Goal: Task Accomplishment & Management: Complete application form

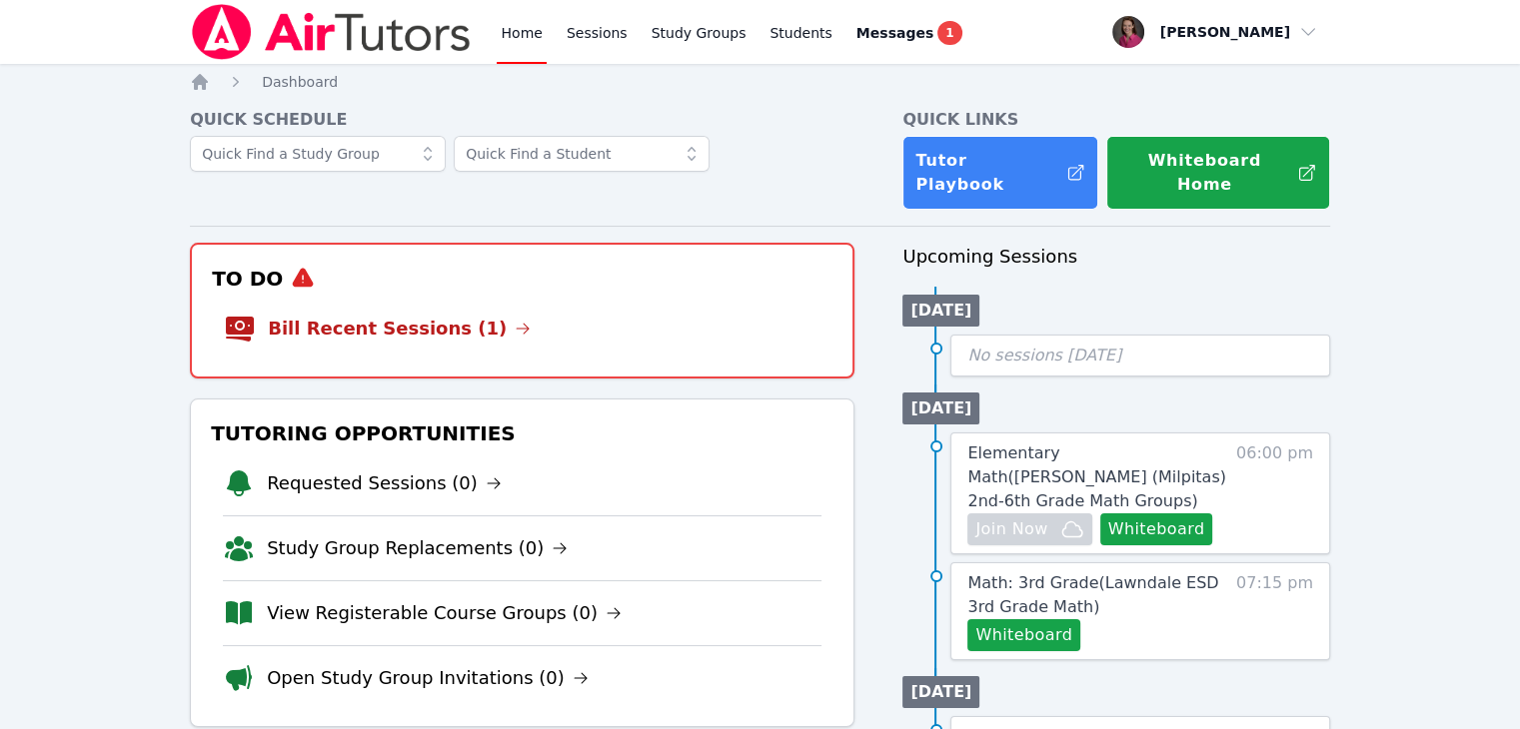
click at [522, 297] on li "Bill Recent Sessions (1)" at bounding box center [522, 329] width 597 height 64
click at [388, 317] on link "Bill Recent Sessions (1)" at bounding box center [399, 329] width 263 height 28
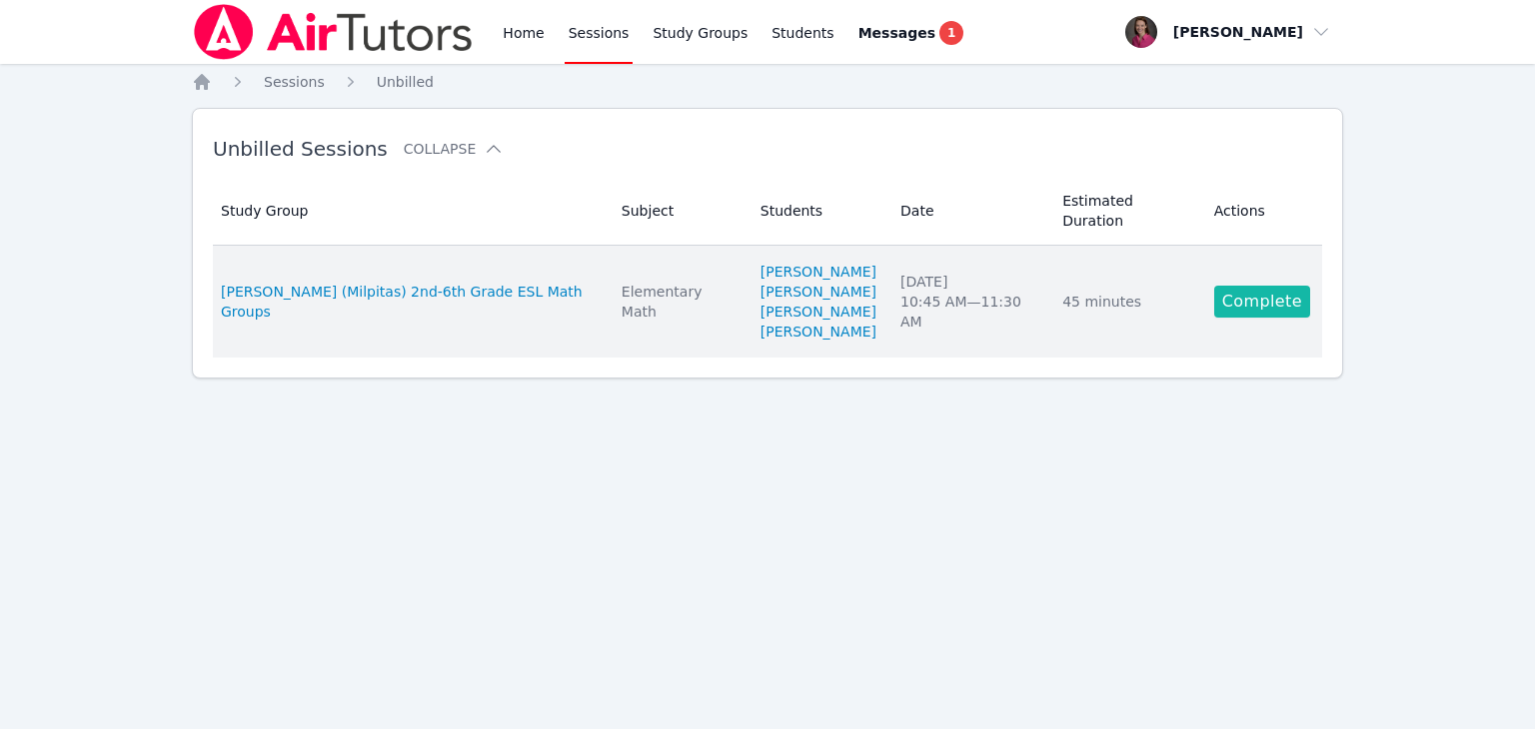
click at [1243, 286] on link "Complete" at bounding box center [1262, 302] width 96 height 32
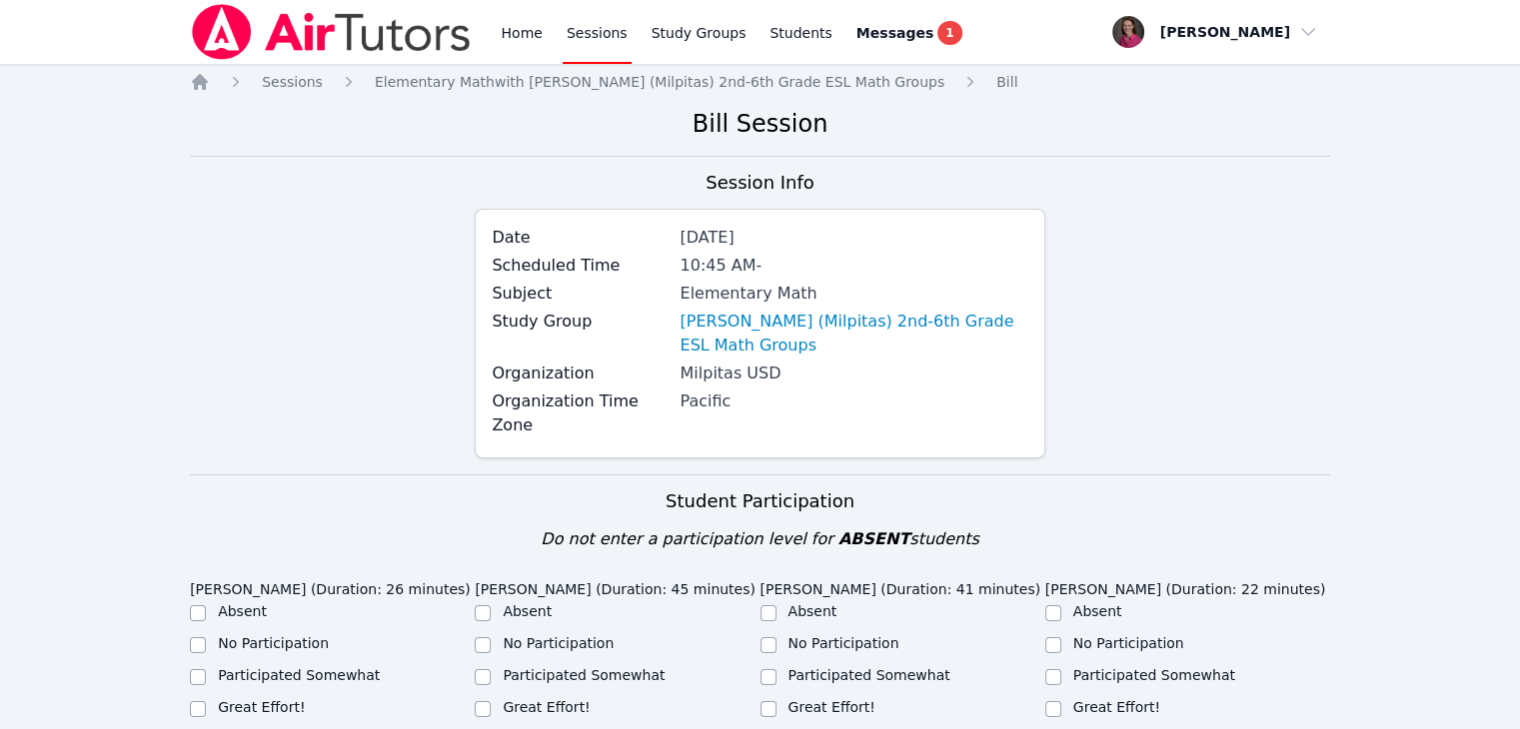
drag, startPoint x: 1517, startPoint y: 175, endPoint x: 1511, endPoint y: 244, distance: 69.2
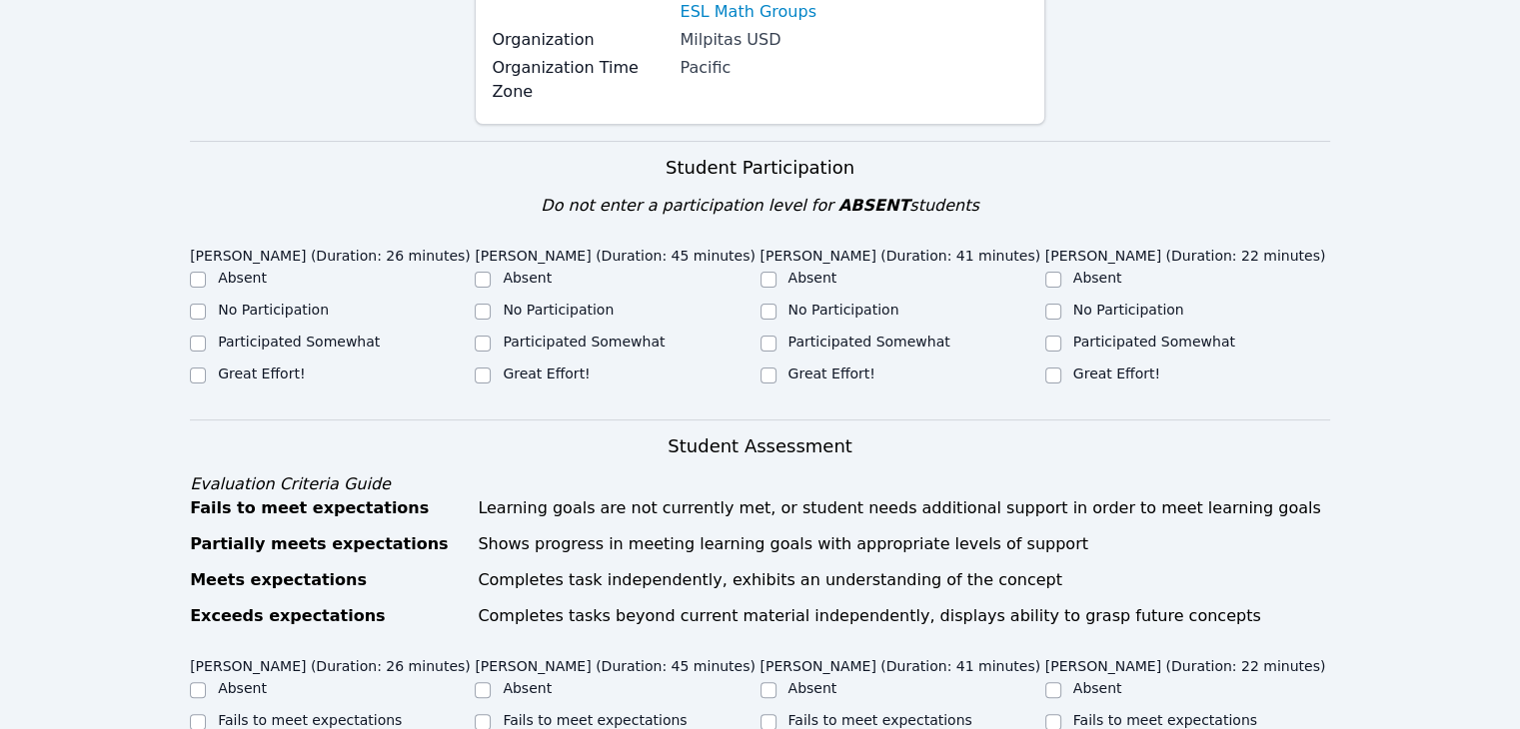
scroll to position [336, 0]
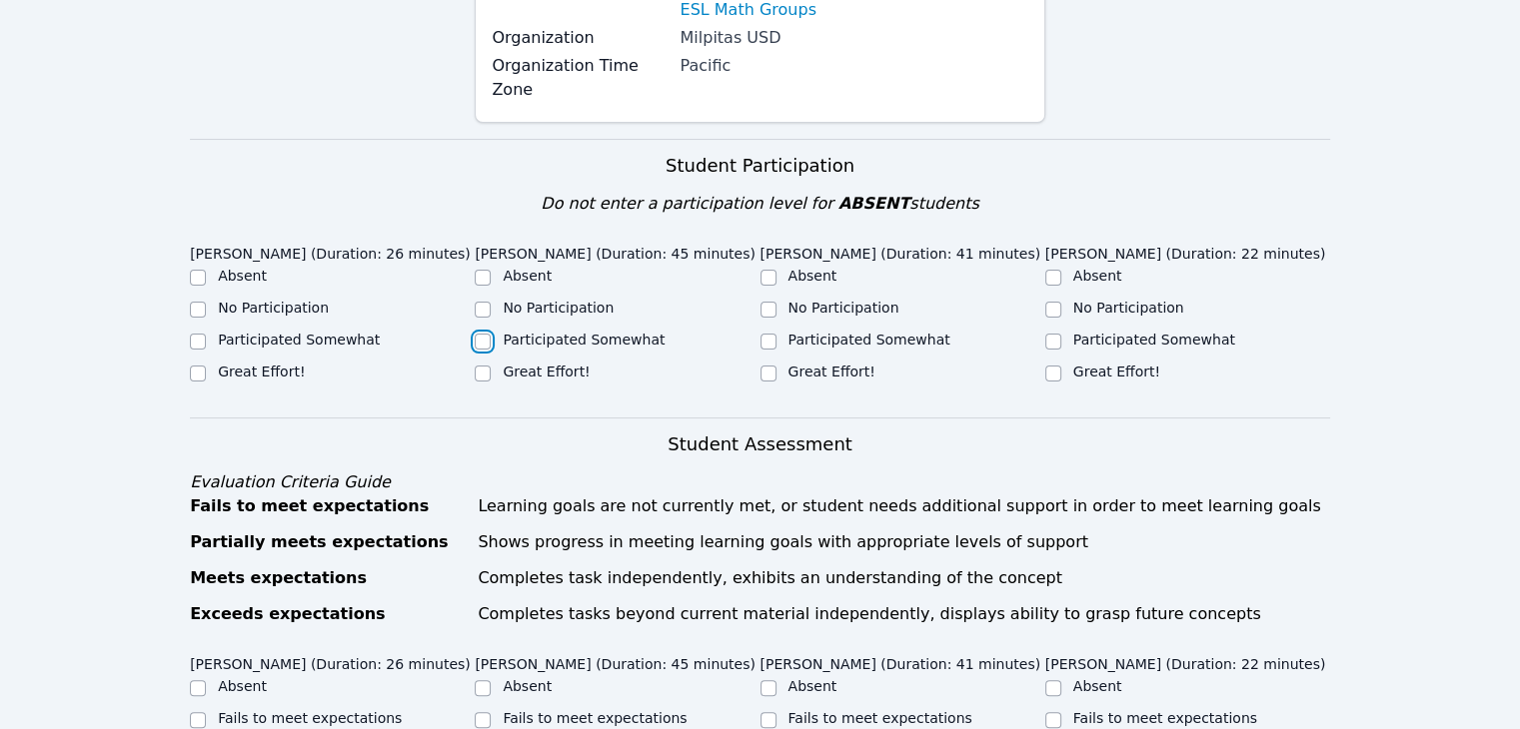
click at [484, 334] on input "Participated Somewhat" at bounding box center [483, 342] width 16 height 16
checkbox input "true"
click at [207, 330] on div "Participated Somewhat" at bounding box center [332, 342] width 285 height 24
click at [1055, 302] on input "No Participation" at bounding box center [1053, 310] width 16 height 16
checkbox input "true"
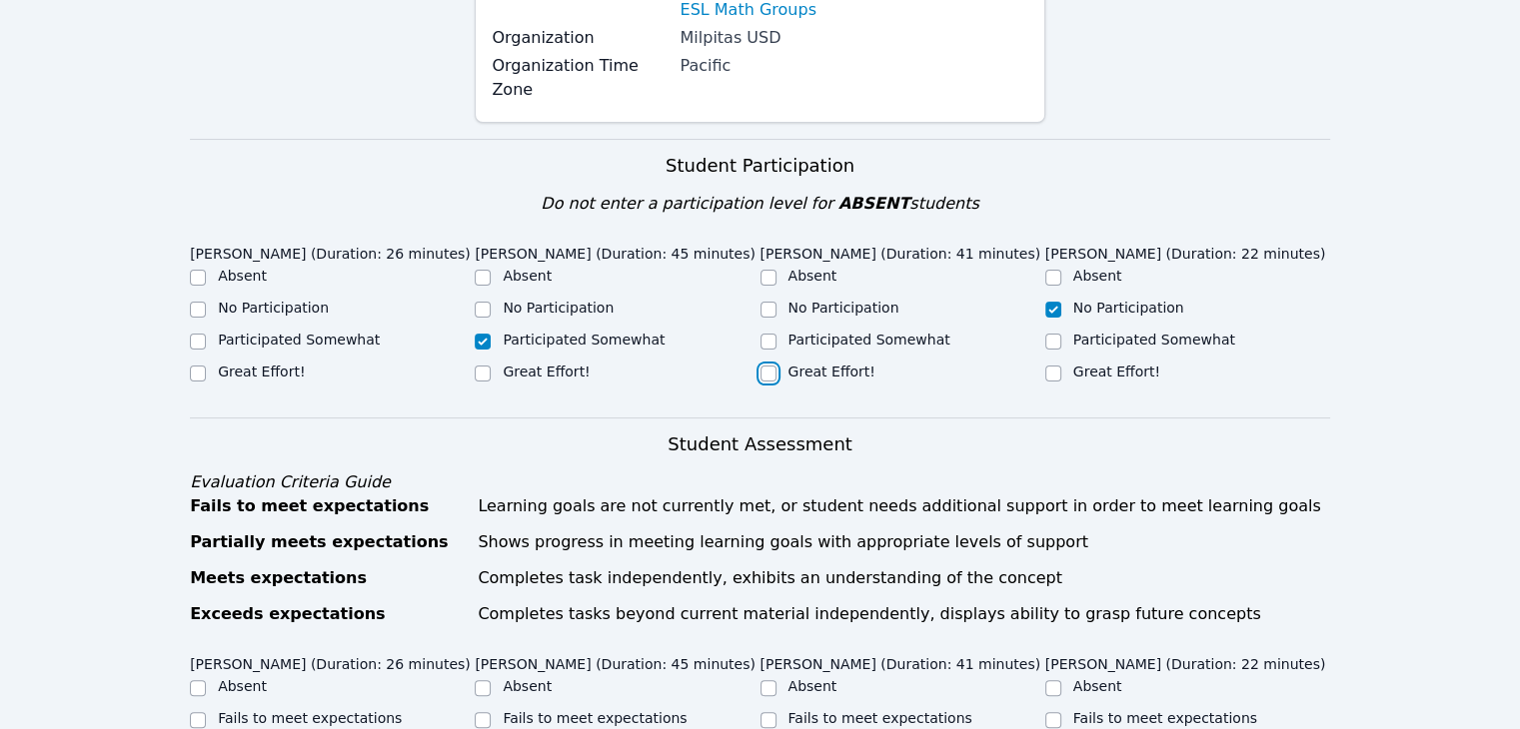
click at [762, 366] on input "Great Effort!" at bounding box center [768, 374] width 16 height 16
checkbox input "true"
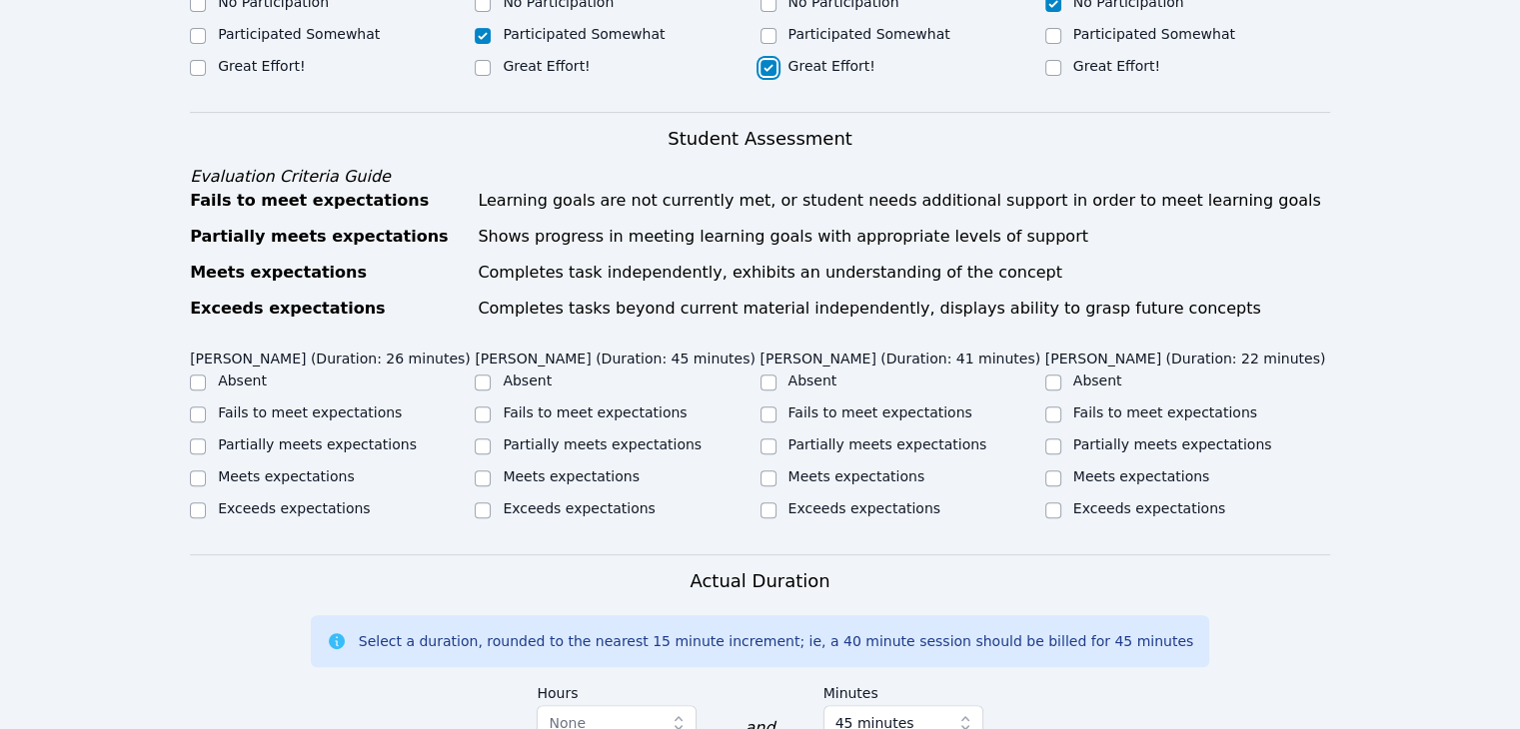
scroll to position [647, 0]
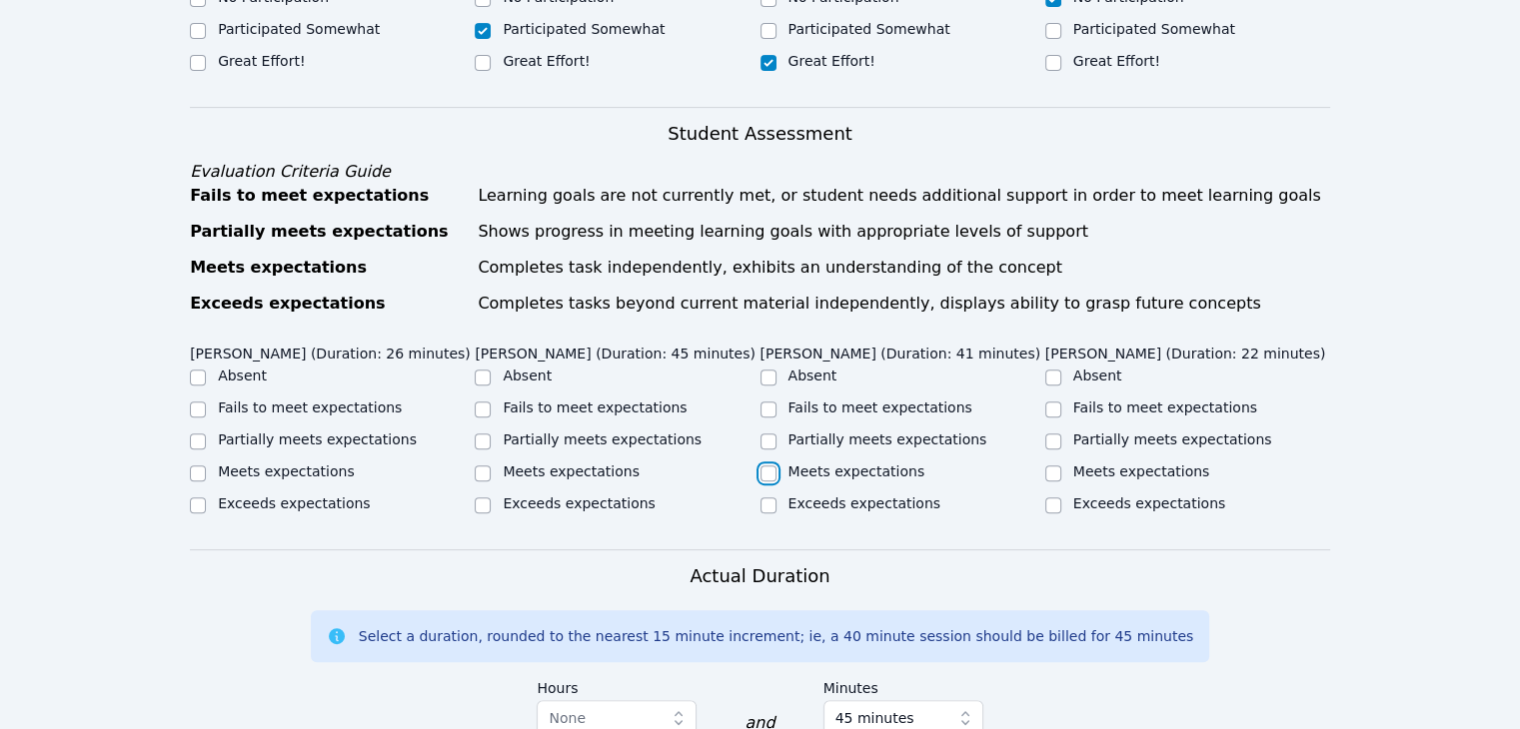
click at [767, 466] on input "Meets expectations" at bounding box center [768, 474] width 16 height 16
checkbox input "true"
click at [483, 434] on input "Partially meets expectations" at bounding box center [483, 442] width 16 height 16
checkbox input "true"
click at [200, 434] on input "Partially meets expectations" at bounding box center [198, 442] width 16 height 16
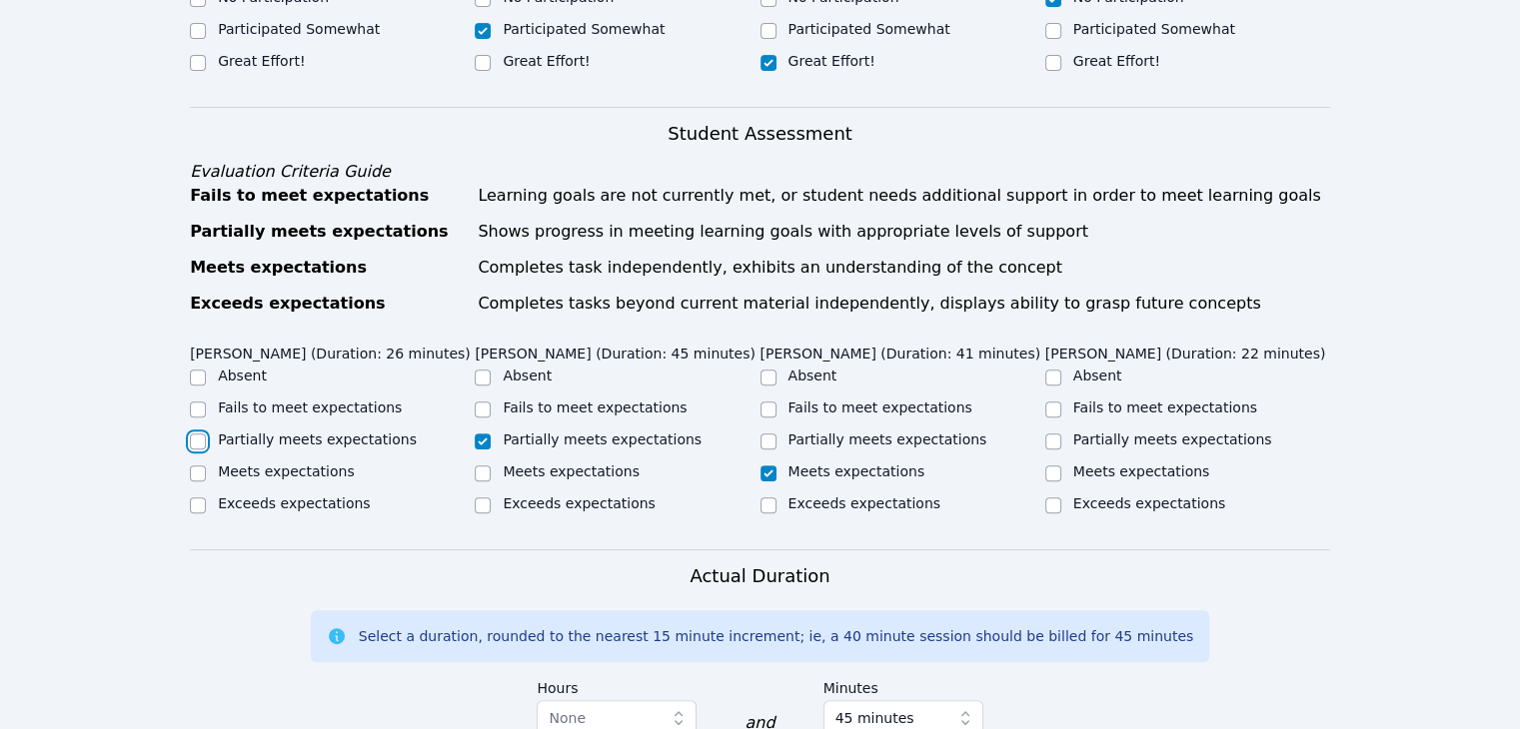
checkbox input "true"
click at [1046, 402] on input "Fails to meet expectations" at bounding box center [1053, 410] width 16 height 16
checkbox input "true"
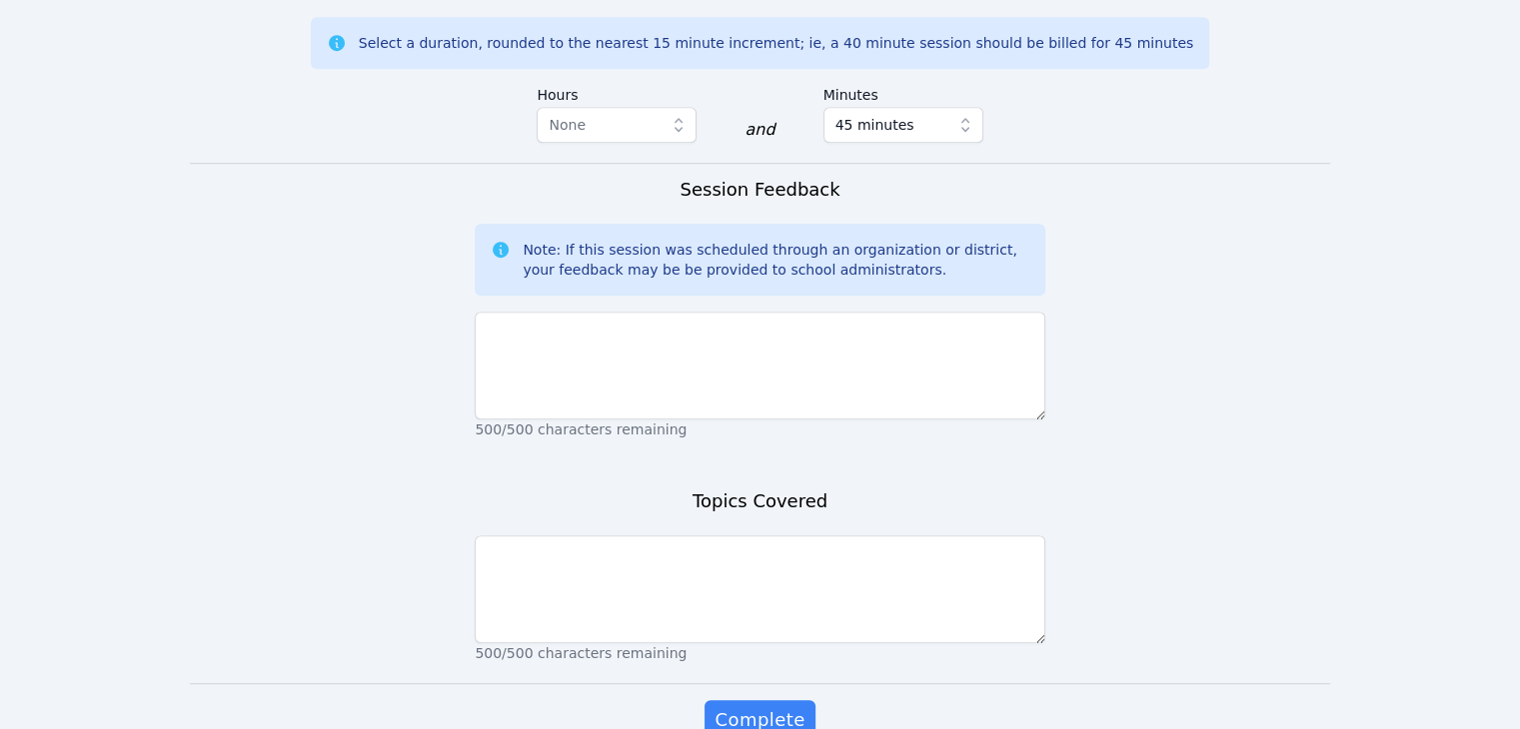
scroll to position [1243, 0]
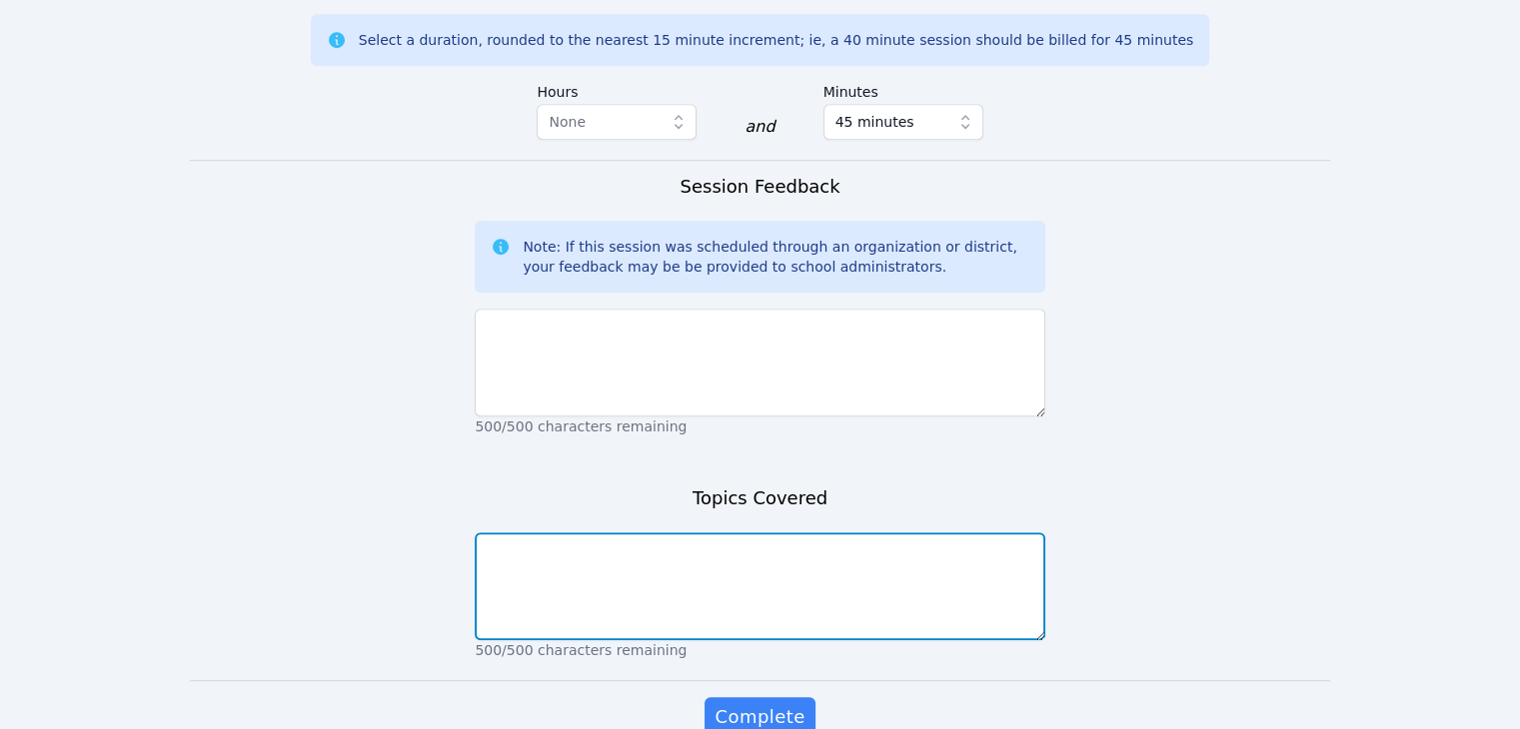
click at [715, 533] on textarea at bounding box center [760, 587] width 570 height 108
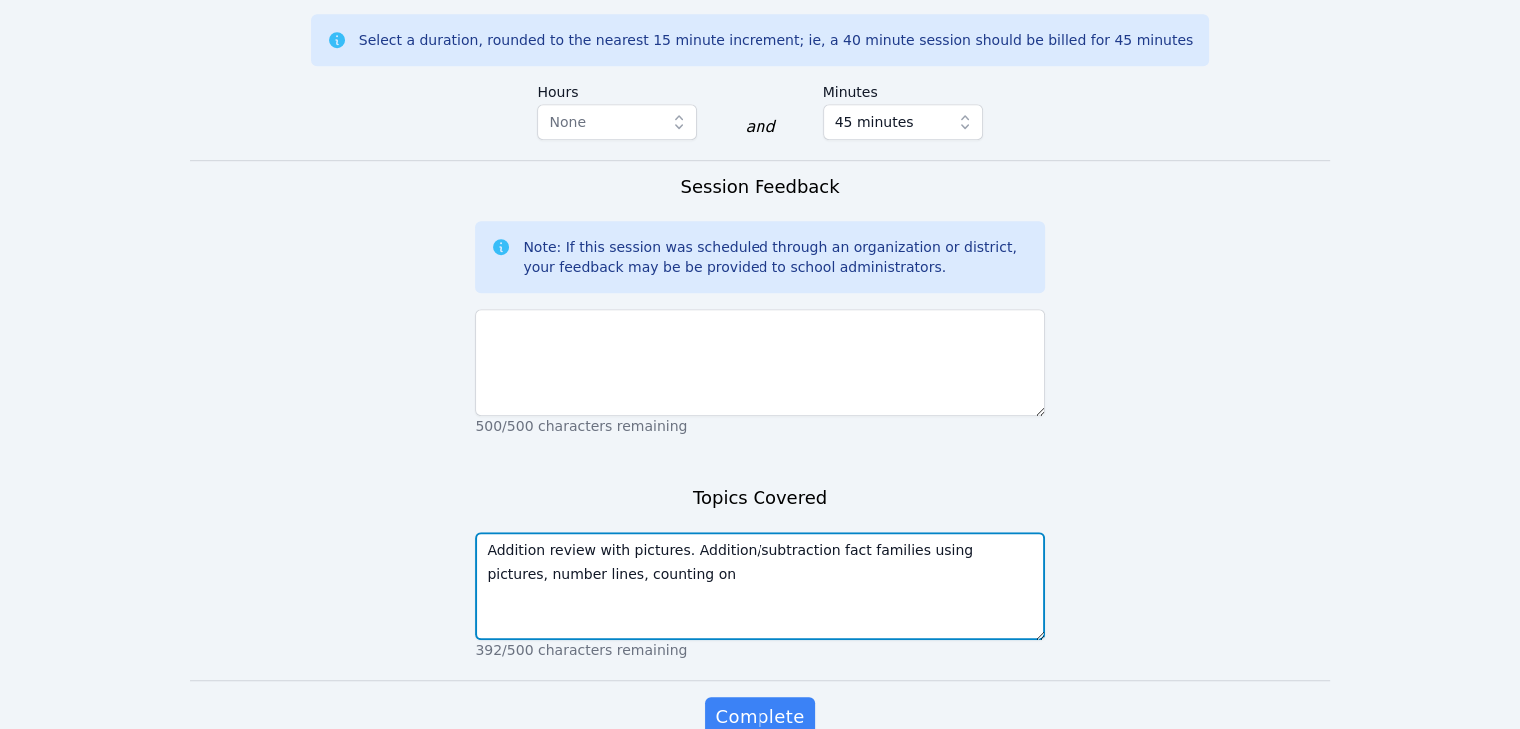
click at [802, 533] on textarea "Addition review with pictures. Addition/subtraction fact families using picture…" at bounding box center [760, 587] width 570 height 108
type textarea "Addition review with pictures. Addition/subtraction fact families using picture…"
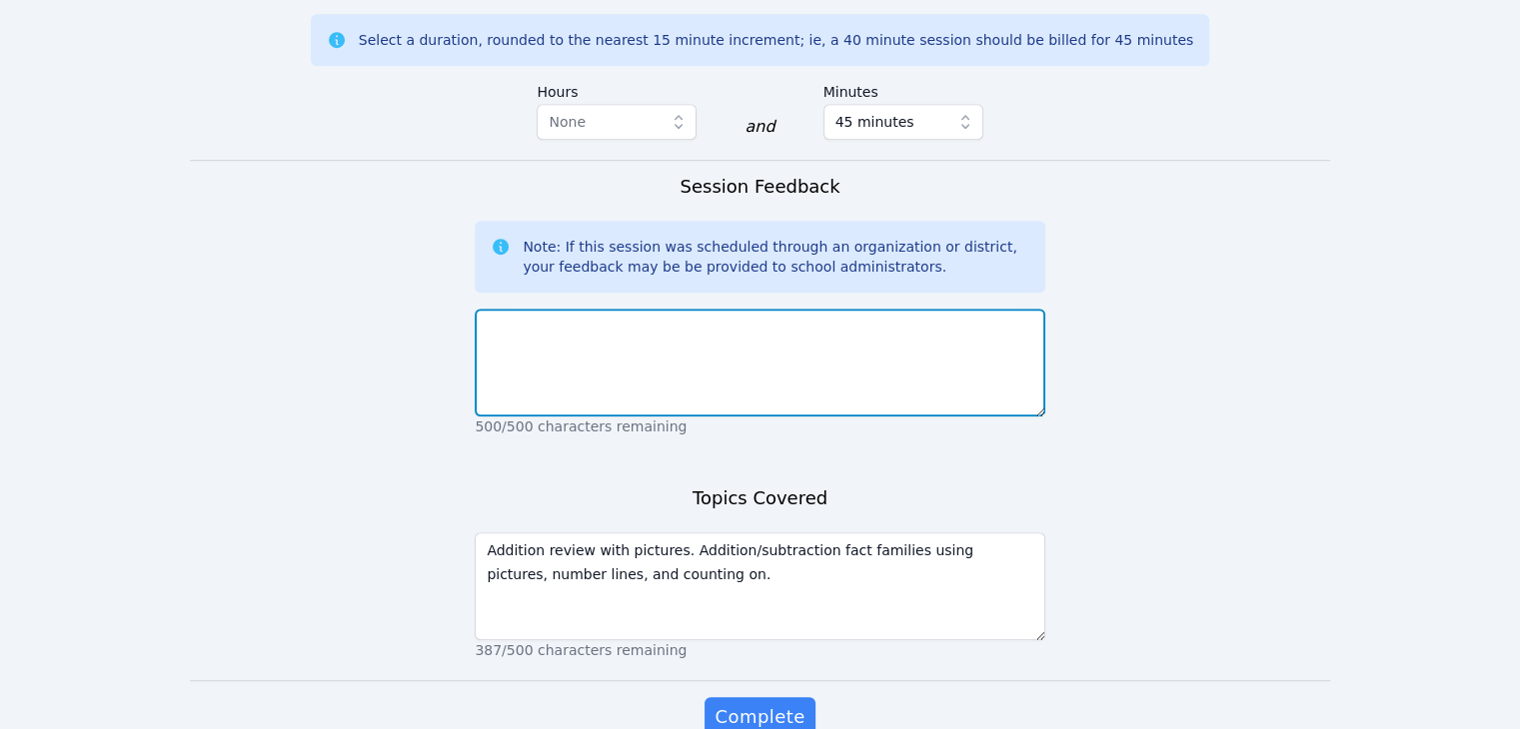
click at [540, 317] on textarea at bounding box center [760, 363] width 570 height 108
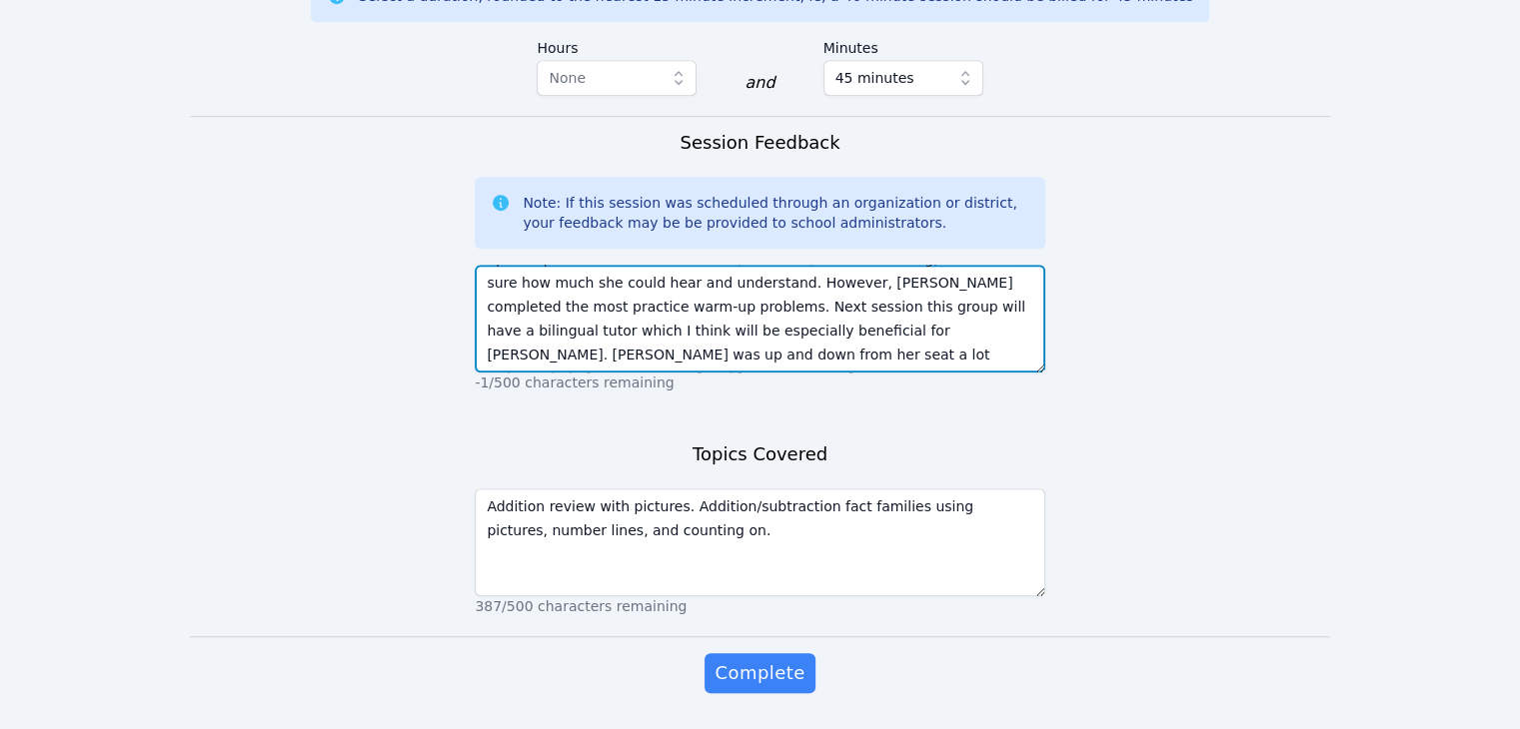
scroll to position [1298, 0]
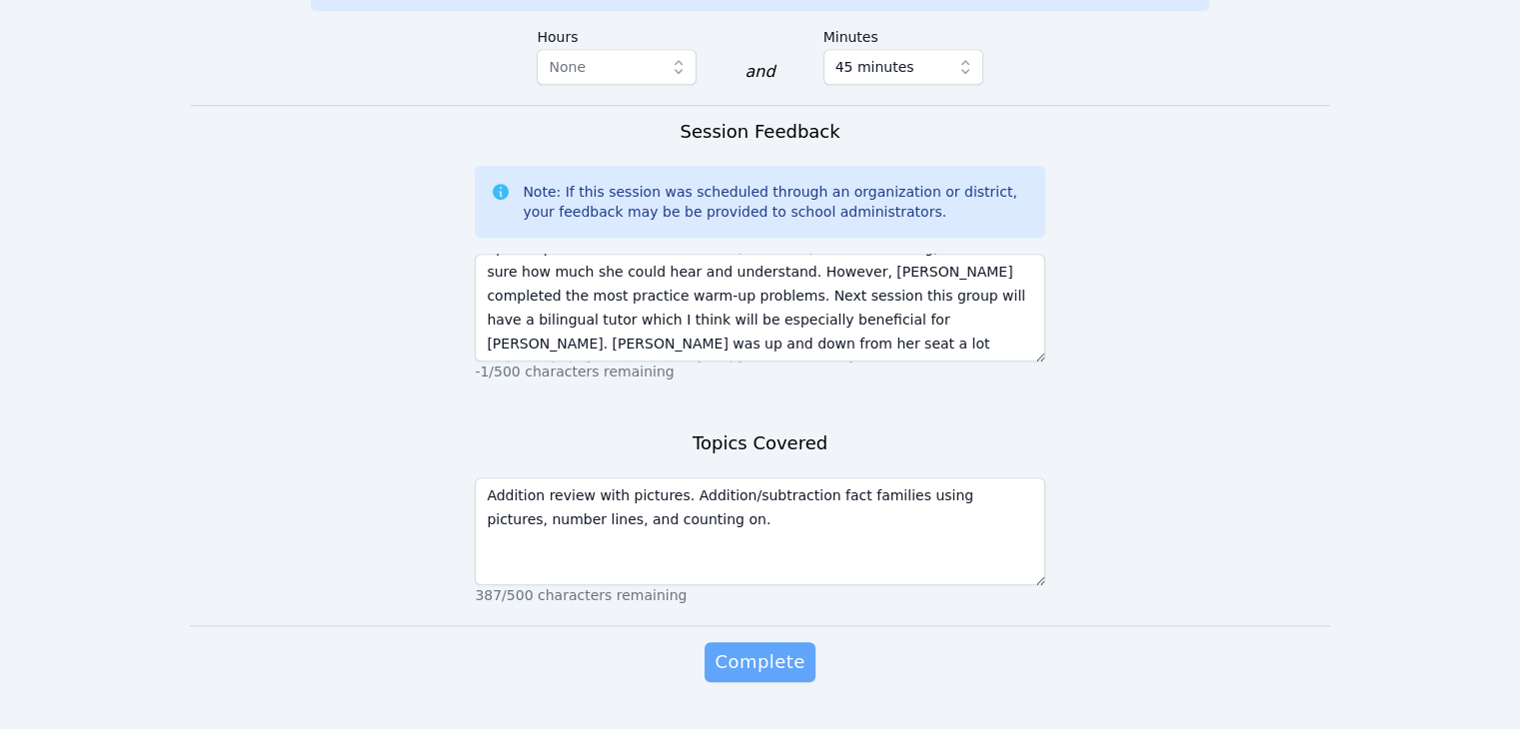
click at [769, 649] on span "Complete" at bounding box center [759, 663] width 90 height 28
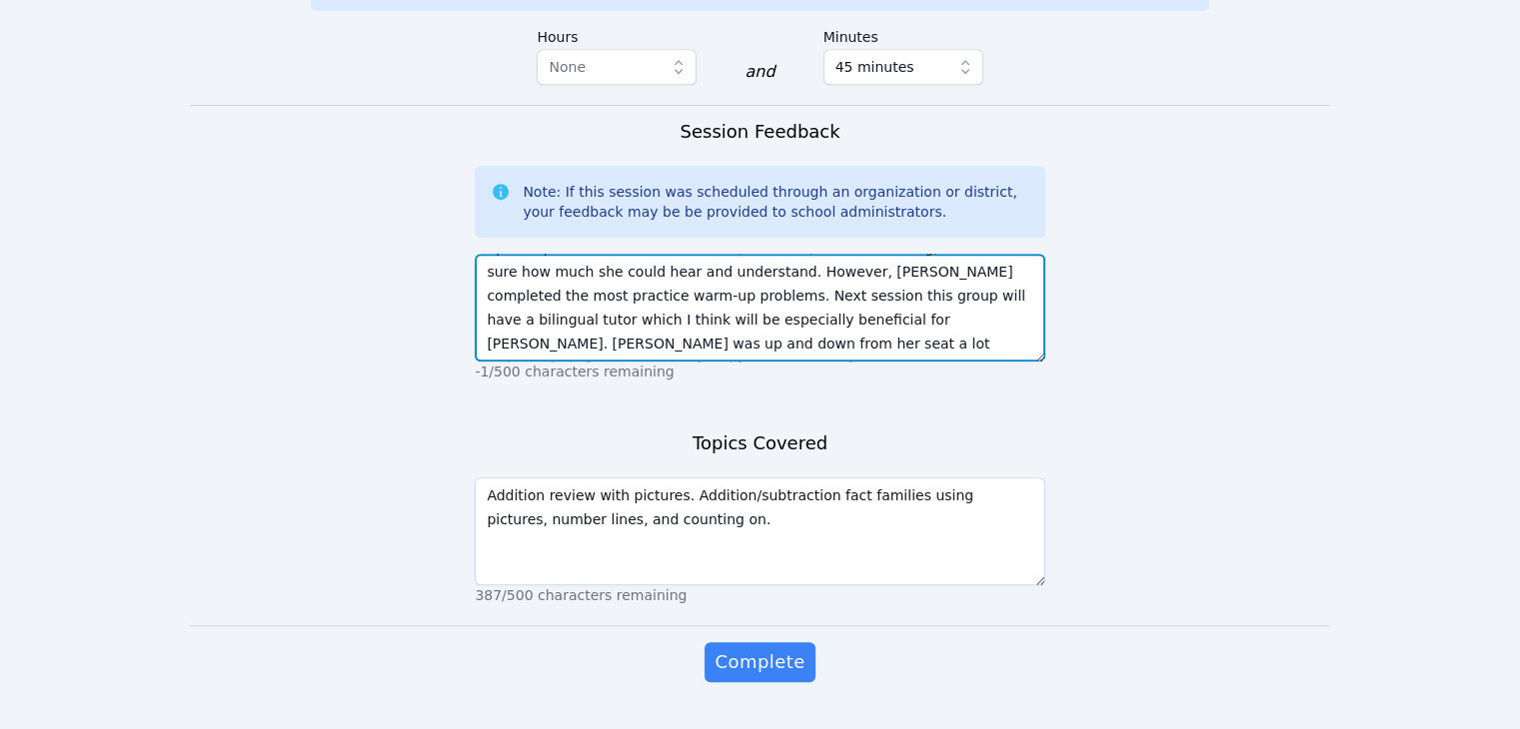
click at [969, 266] on textarea "[DATE] was [PERSON_NAME]'s first Air Tutor's session. I did a brief introductio…" at bounding box center [760, 308] width 570 height 108
click at [974, 273] on textarea "[DATE] was [PERSON_NAME]'s first Air Tutor's session. I did a brief introductio…" at bounding box center [760, 308] width 570 height 108
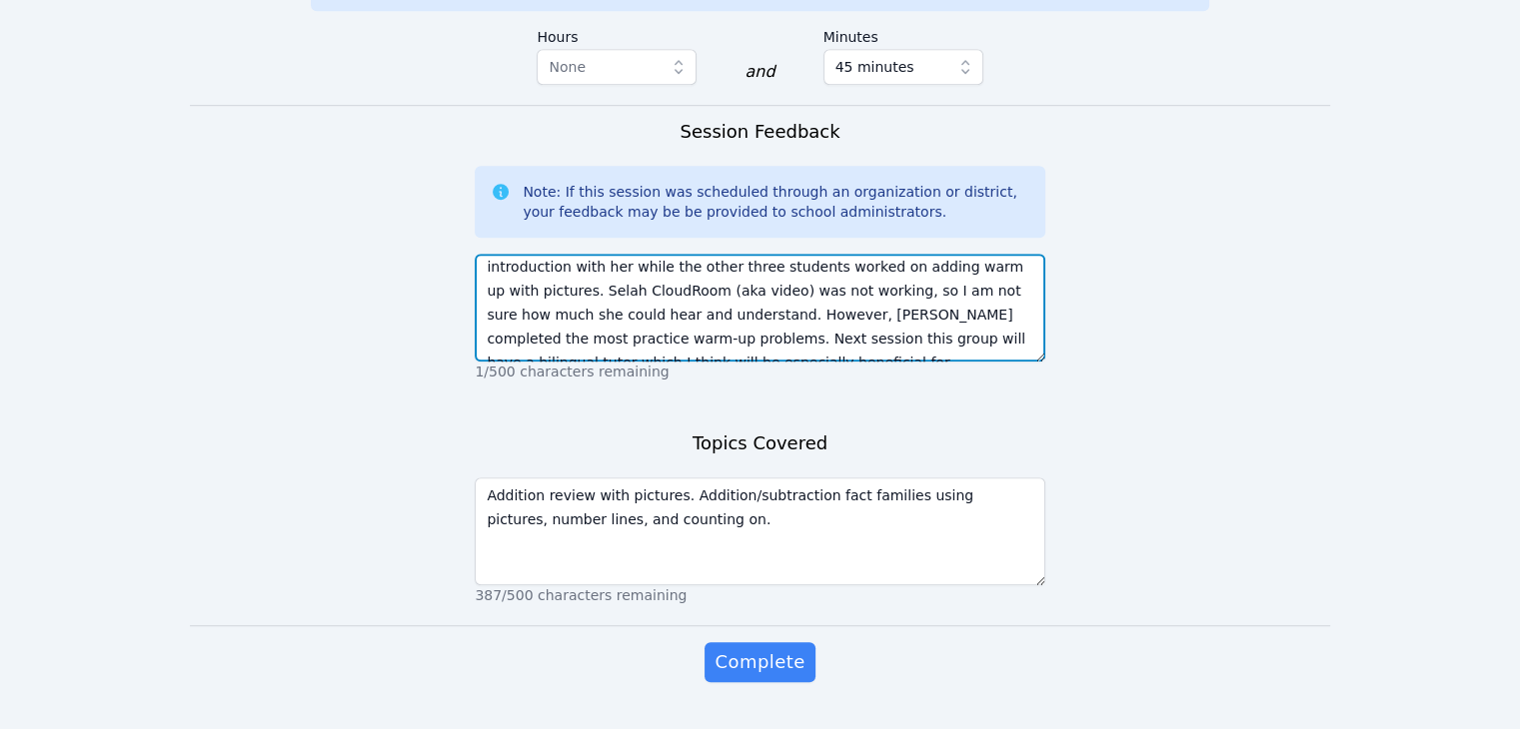
scroll to position [0, 0]
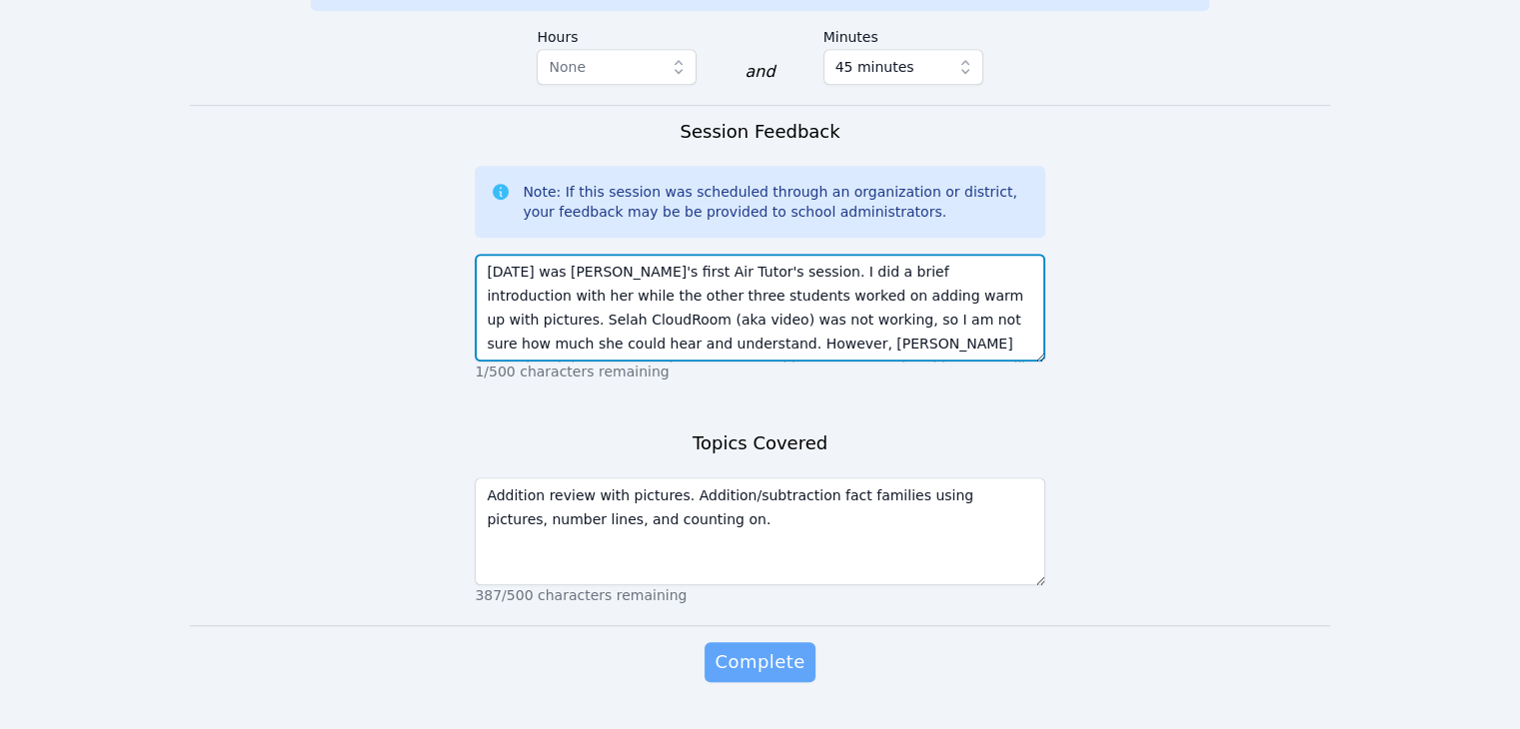
type textarea "[DATE] was [PERSON_NAME]'s first Air Tutor's session. I did a brief introductio…"
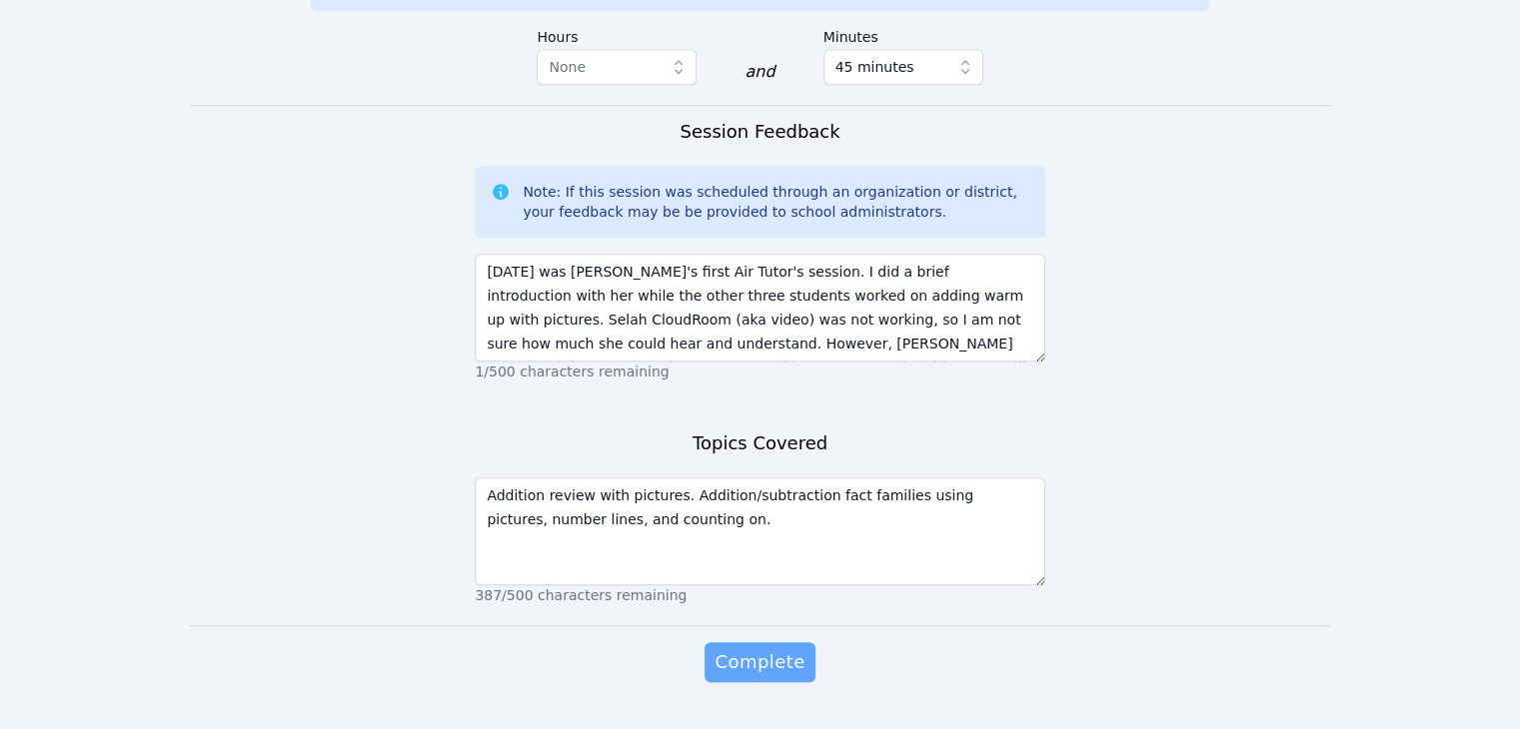
click at [762, 649] on span "Complete" at bounding box center [759, 663] width 90 height 28
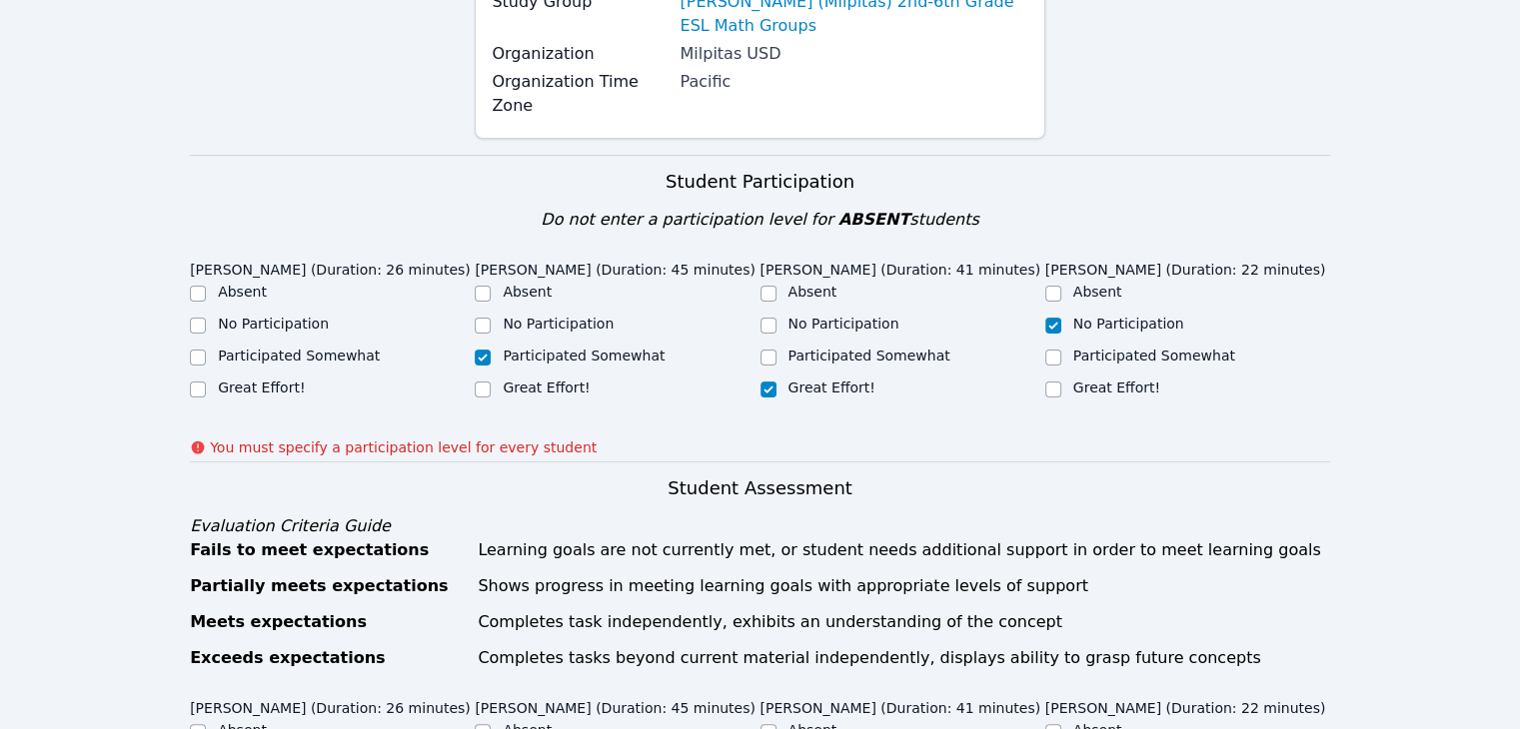
scroll to position [317, 0]
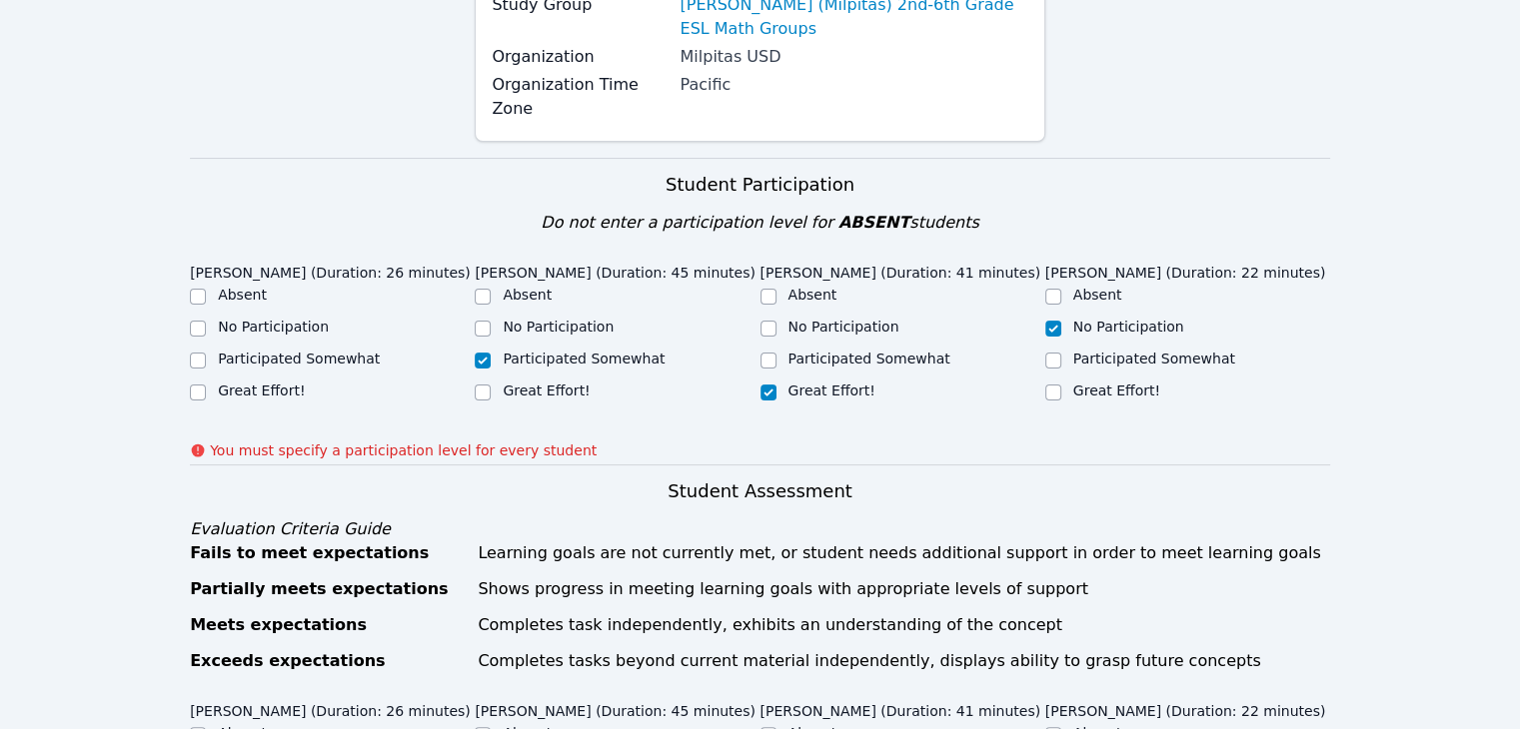
click at [207, 349] on div "Participated Somewhat" at bounding box center [332, 361] width 285 height 24
click at [193, 353] on input "Participated Somewhat" at bounding box center [198, 361] width 16 height 16
checkbox input "true"
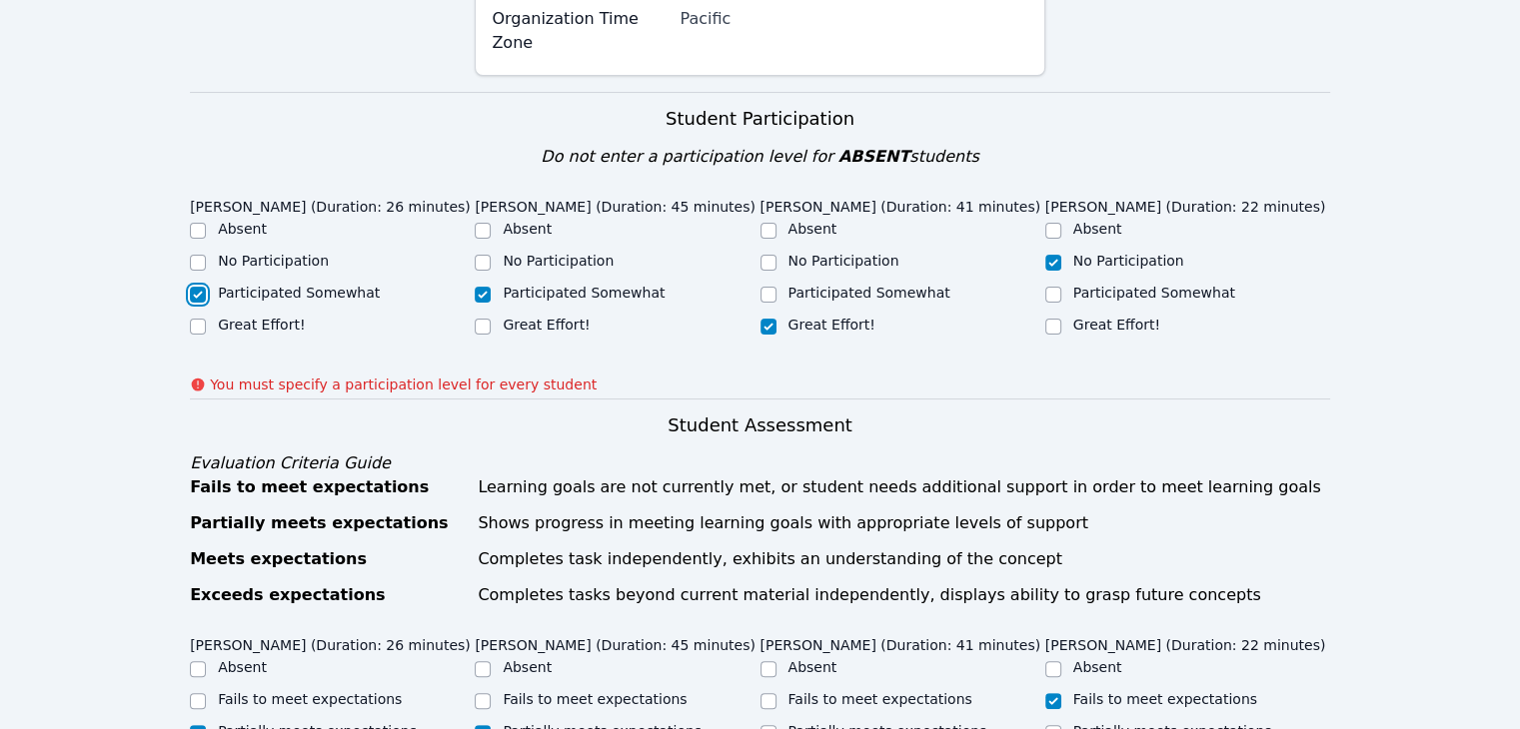
scroll to position [388, 0]
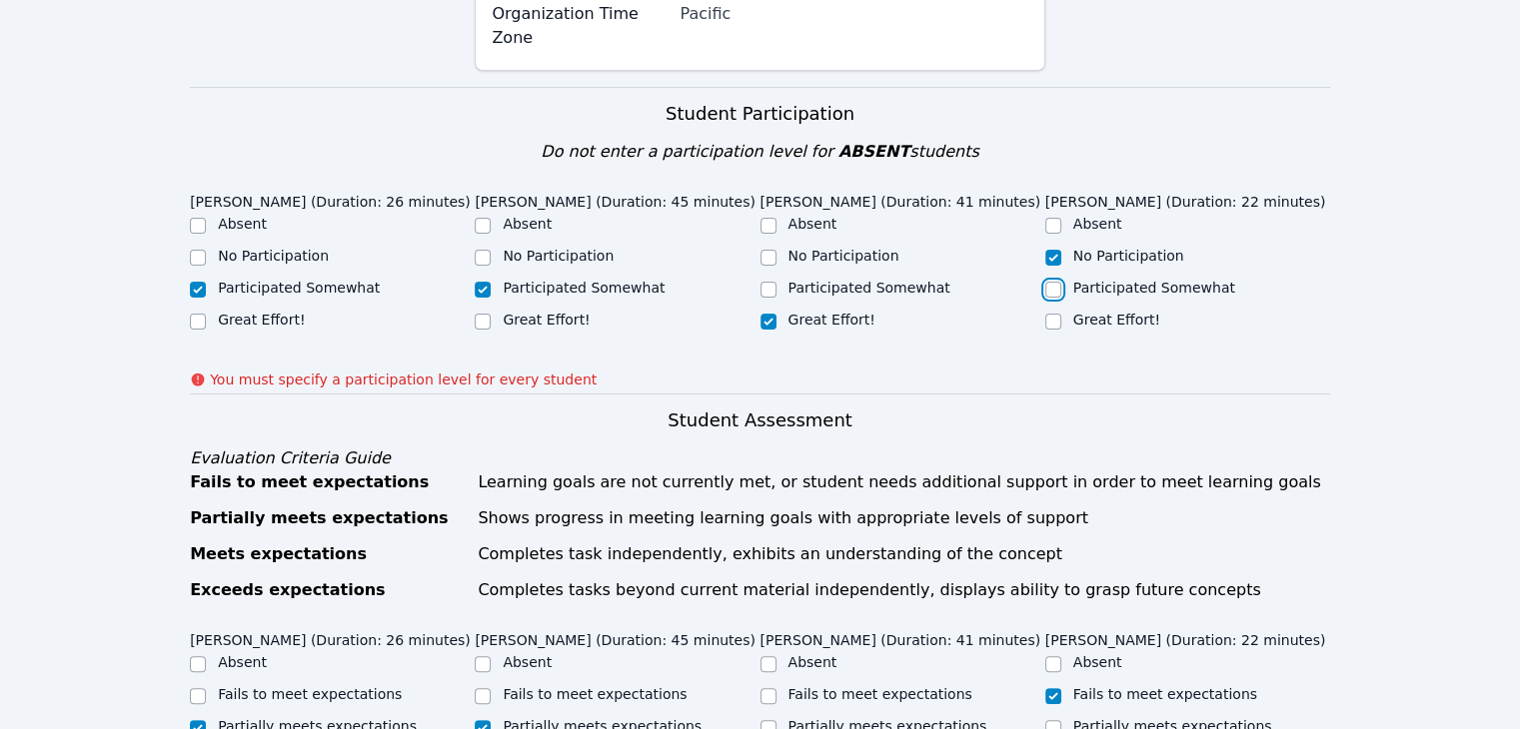
click at [1055, 282] on input "Participated Somewhat" at bounding box center [1053, 290] width 16 height 16
checkbox input "true"
checkbox input "false"
drag, startPoint x: 1512, startPoint y: 261, endPoint x: 1519, endPoint y: 315, distance: 54.4
click at [1519, 315] on div "Home Sessions Study Groups Students Messages 1 Open user menu [PERSON_NAME] Ope…" at bounding box center [760, 664] width 1520 height 2104
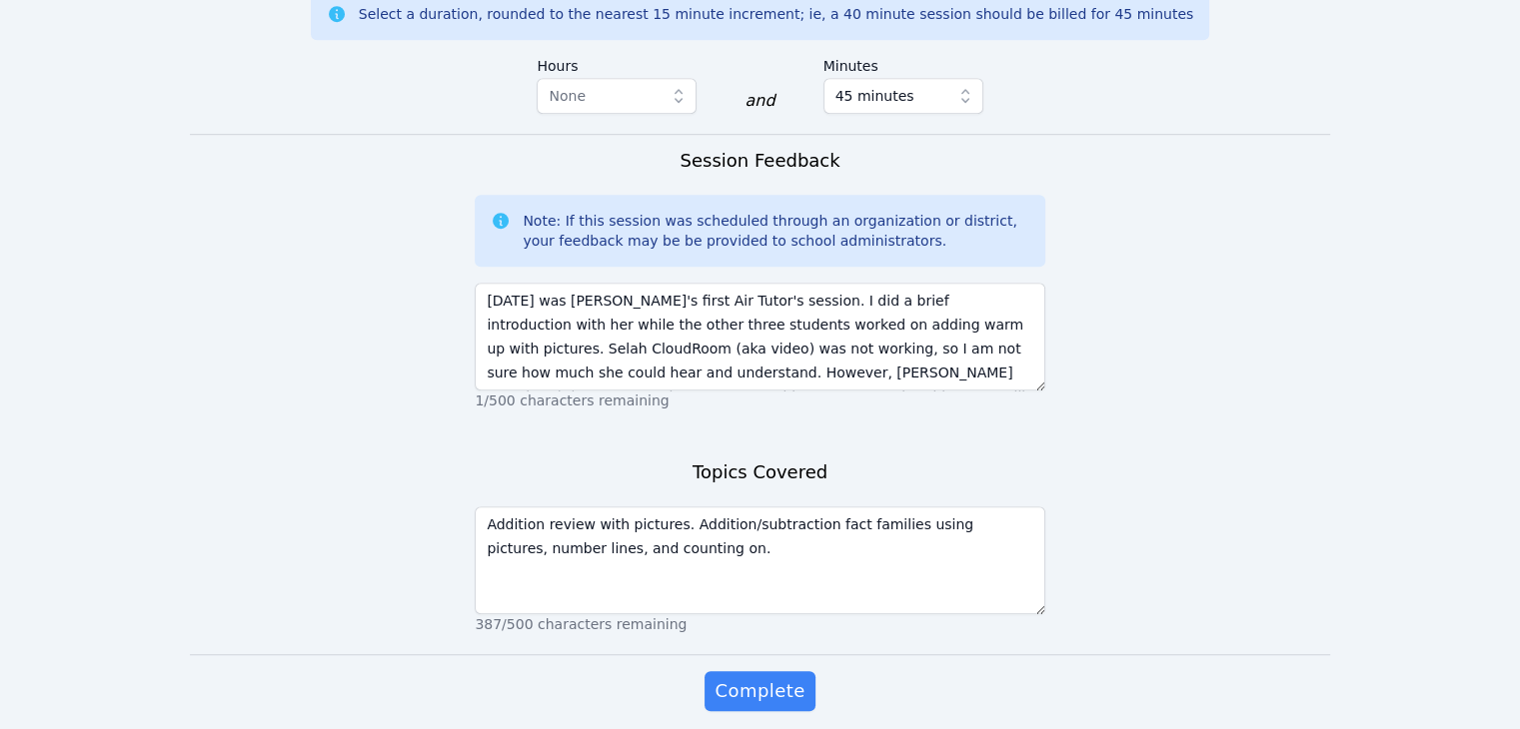
scroll to position [1326, 0]
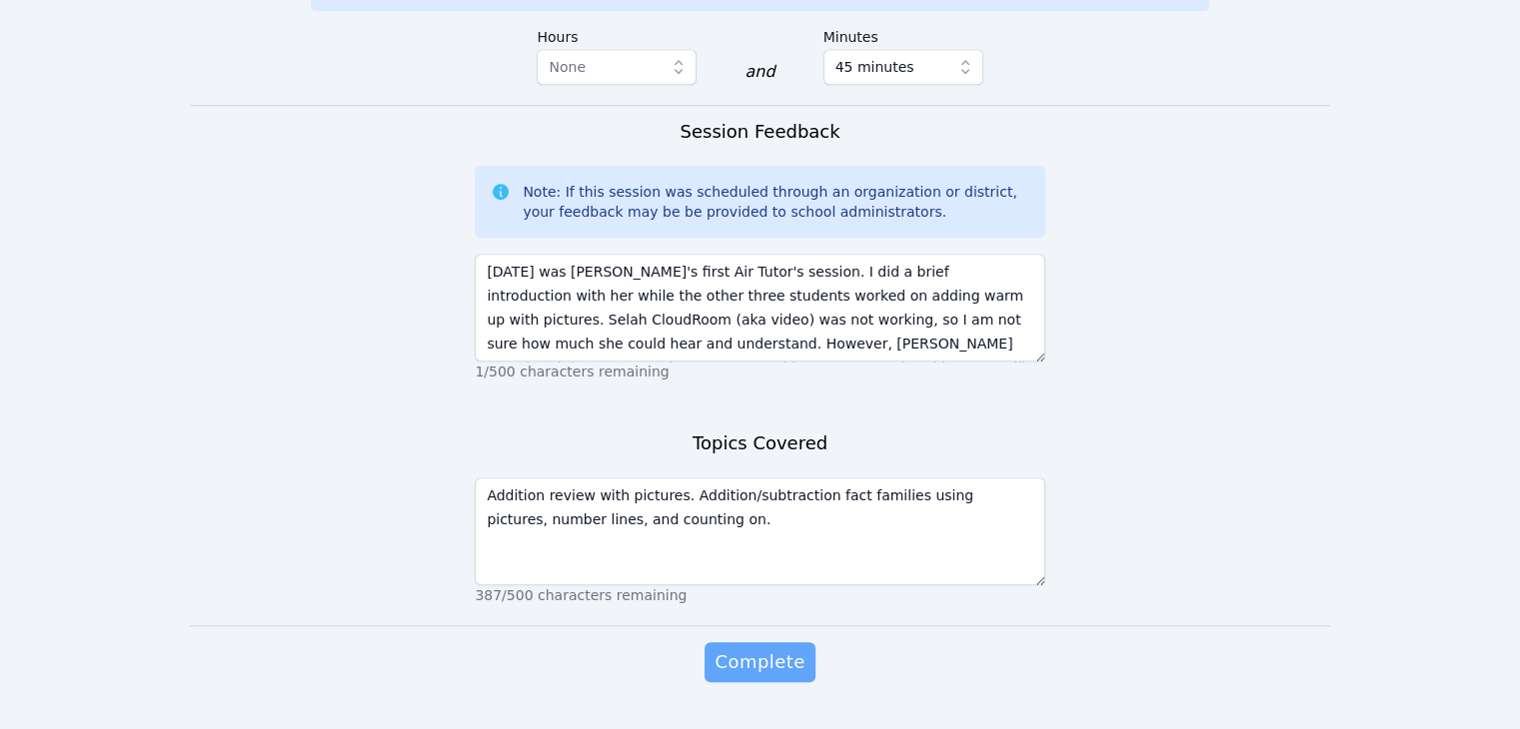
click at [727, 649] on span "Complete" at bounding box center [759, 663] width 90 height 28
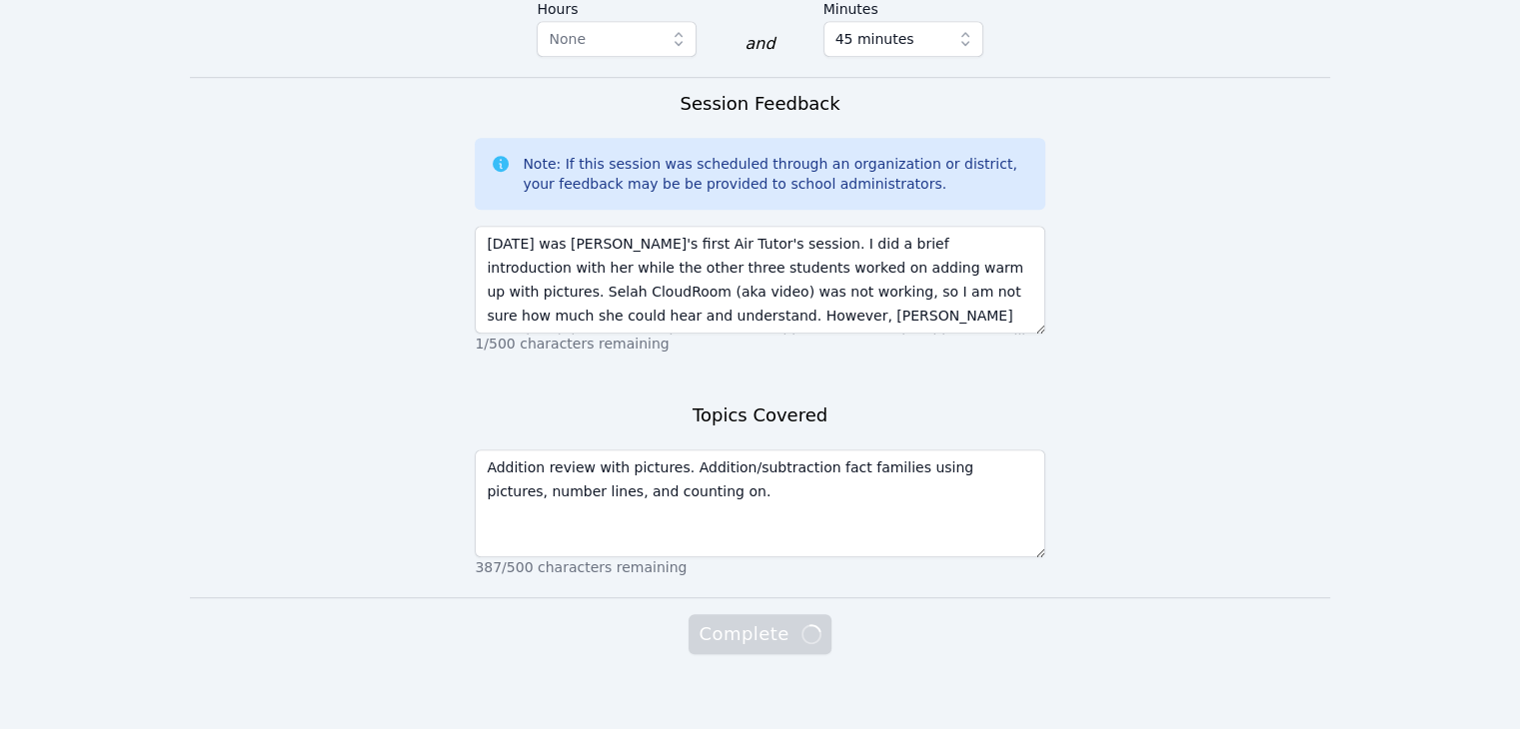
scroll to position [1298, 0]
